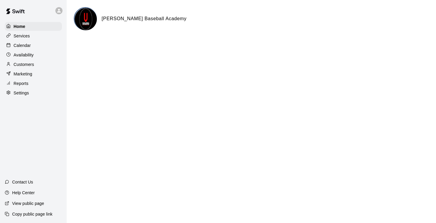
click at [32, 48] on div "Calendar" at bounding box center [33, 45] width 57 height 9
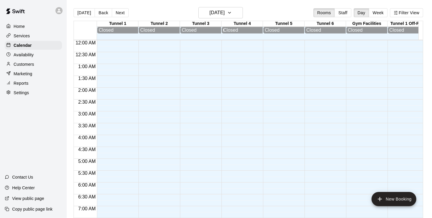
scroll to position [221, 0]
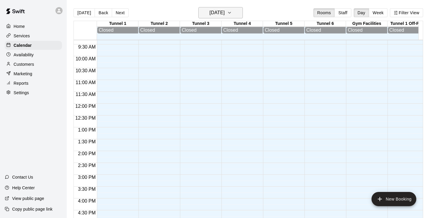
click at [236, 15] on button "[DATE]" at bounding box center [220, 12] width 44 height 11
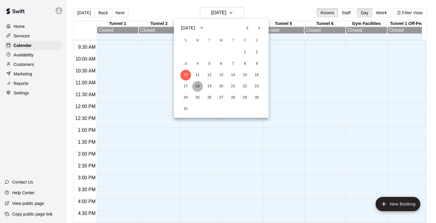
click at [199, 89] on button "18" at bounding box center [197, 86] width 11 height 11
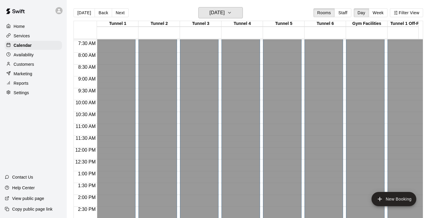
scroll to position [181, 0]
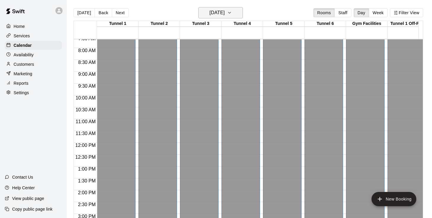
click at [232, 16] on icon "button" at bounding box center [229, 12] width 5 height 7
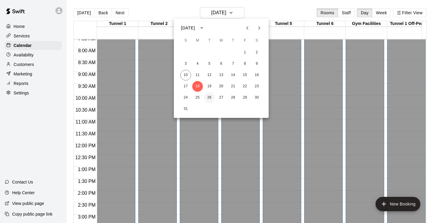
click at [209, 98] on button "26" at bounding box center [209, 97] width 11 height 11
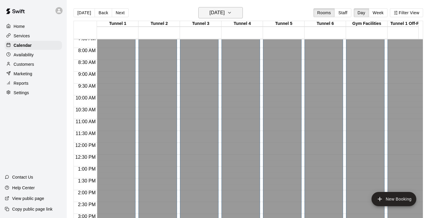
click at [225, 15] on h6 "[DATE]" at bounding box center [216, 13] width 15 height 8
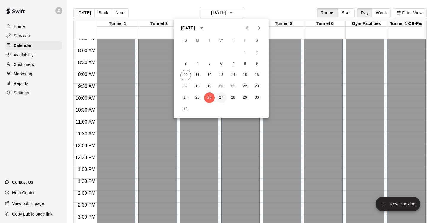
click at [222, 96] on button "27" at bounding box center [221, 97] width 11 height 11
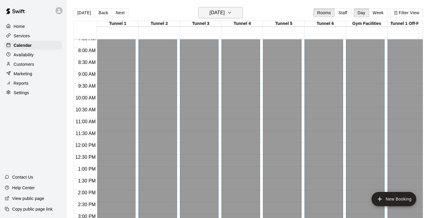
click at [223, 13] on h6 "[DATE]" at bounding box center [216, 13] width 15 height 8
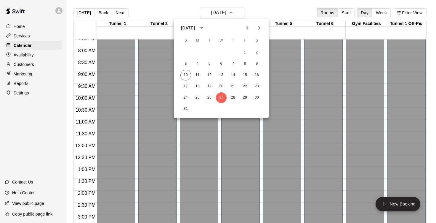
click at [261, 27] on icon "Next month" at bounding box center [259, 27] width 7 height 7
click at [208, 65] on button "9" at bounding box center [209, 63] width 11 height 11
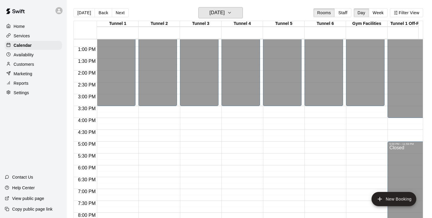
scroll to position [312, 0]
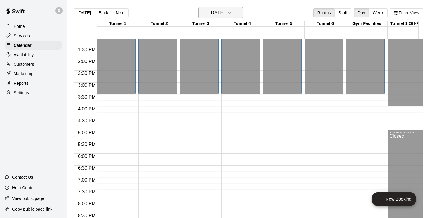
click at [235, 10] on button "[DATE]" at bounding box center [220, 12] width 44 height 11
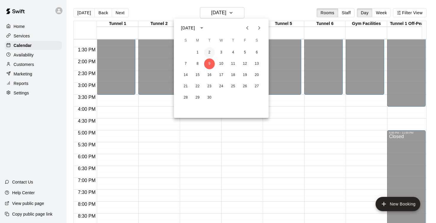
click at [209, 55] on button "2" at bounding box center [209, 52] width 11 height 11
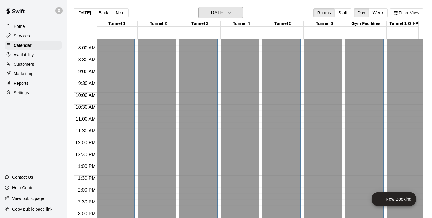
scroll to position [0, 1]
click at [225, 12] on h6 "[DATE]" at bounding box center [216, 13] width 15 height 8
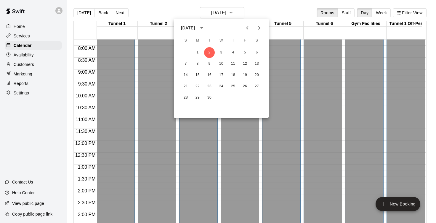
click at [247, 27] on icon "Previous month" at bounding box center [247, 28] width 2 height 4
click at [197, 85] on button "18" at bounding box center [197, 86] width 11 height 11
